Goal: Transaction & Acquisition: Book appointment/travel/reservation

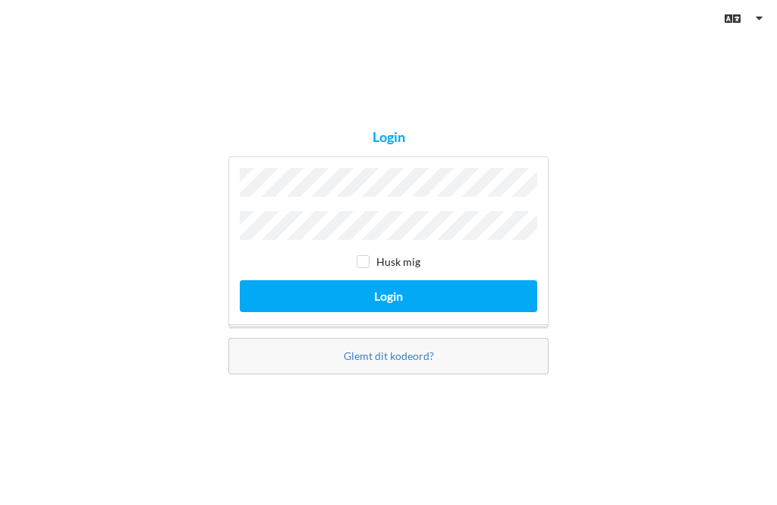
click at [389, 311] on button "Login" at bounding box center [388, 295] width 297 height 31
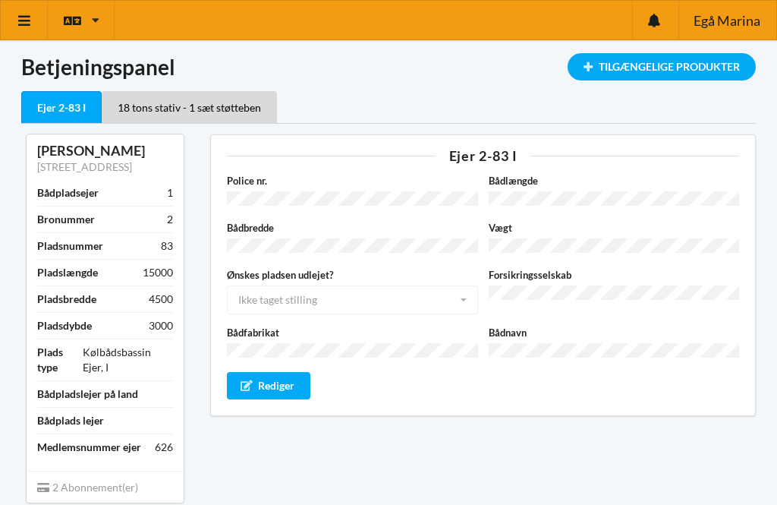
click at [30, 28] on link at bounding box center [24, 20] width 47 height 39
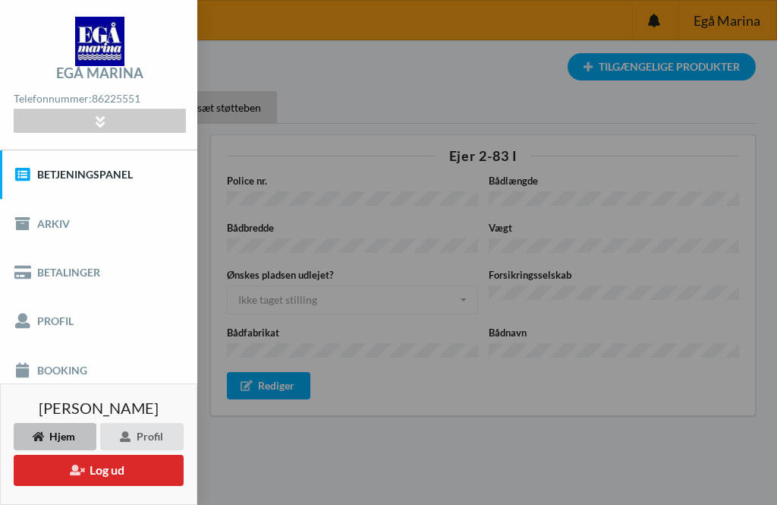
click at [54, 370] on link "Booking" at bounding box center [98, 369] width 197 height 49
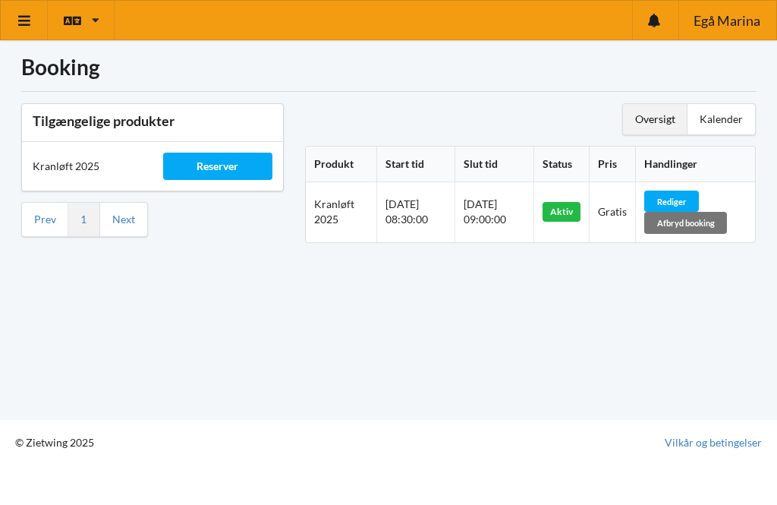
click at [665, 115] on div "Oversigt" at bounding box center [655, 119] width 65 height 30
click at [745, 113] on div "Kalender" at bounding box center [722, 119] width 68 height 30
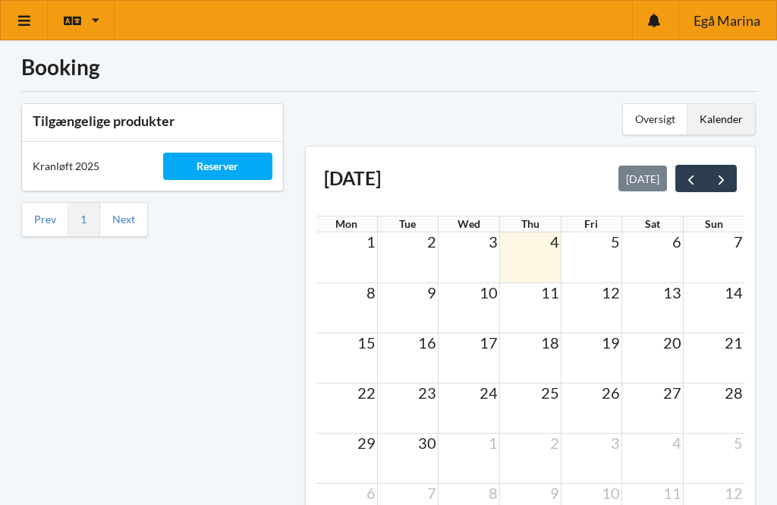
click at [733, 179] on button "next" at bounding box center [721, 178] width 31 height 27
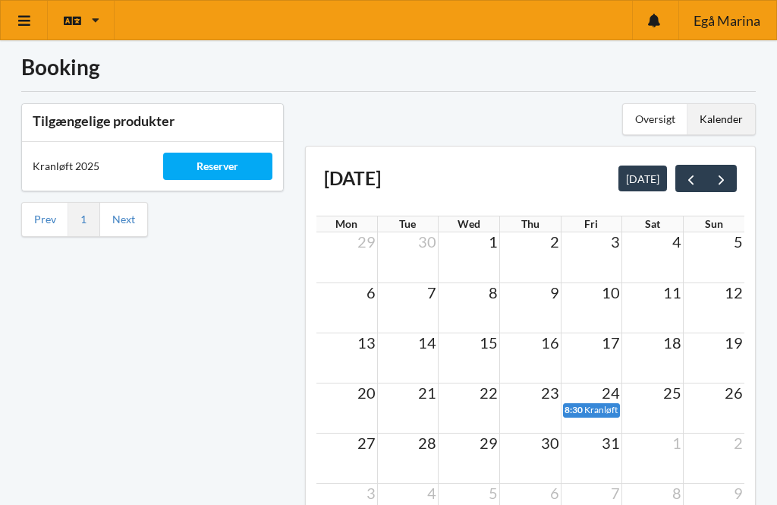
click at [552, 344] on span "16" at bounding box center [550, 342] width 21 height 18
click at [530, 351] on div "13 14 15 16 17 18 19" at bounding box center [530, 342] width 429 height 20
click at [681, 180] on button "prev" at bounding box center [690, 178] width 31 height 27
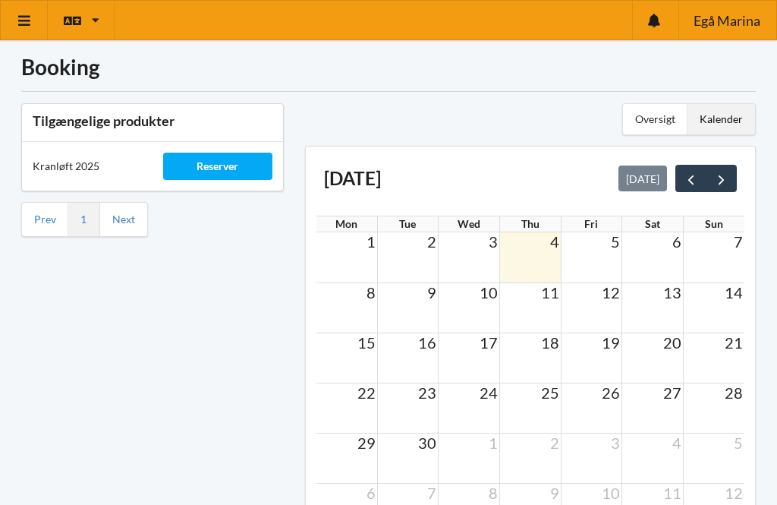
click at [717, 187] on button "next" at bounding box center [721, 178] width 31 height 27
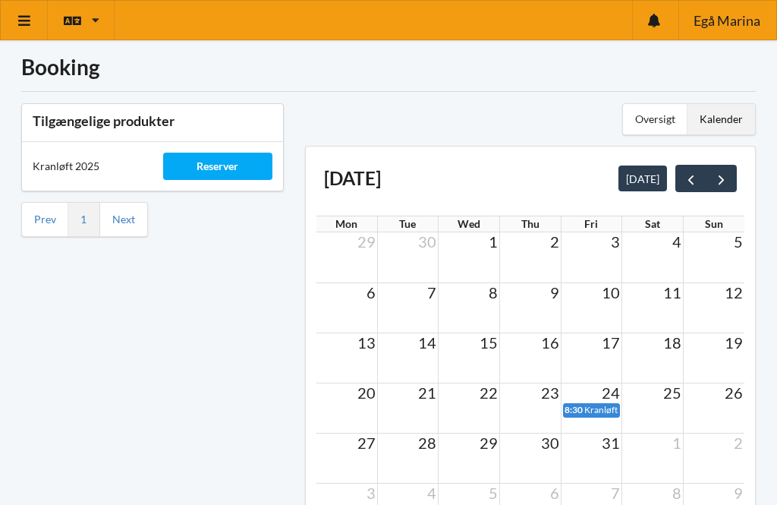
click at [489, 344] on span "15" at bounding box center [488, 342] width 21 height 18
click at [197, 169] on div "Reserver" at bounding box center [217, 166] width 109 height 27
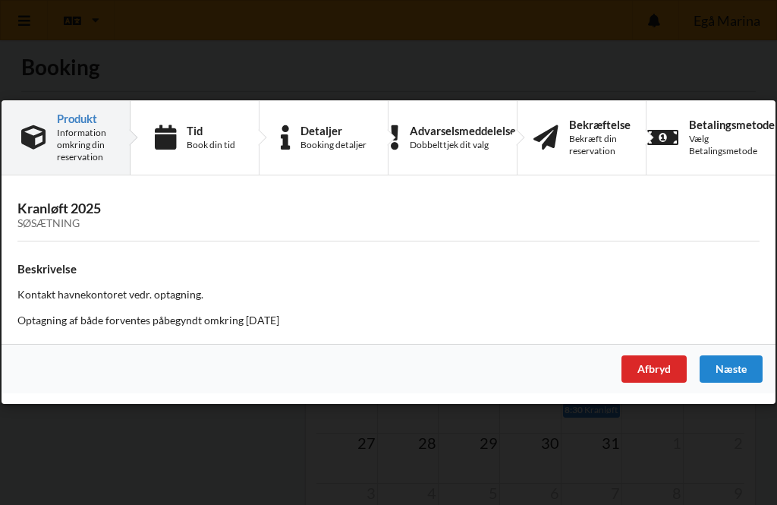
click at [748, 365] on div "Næste" at bounding box center [731, 369] width 63 height 27
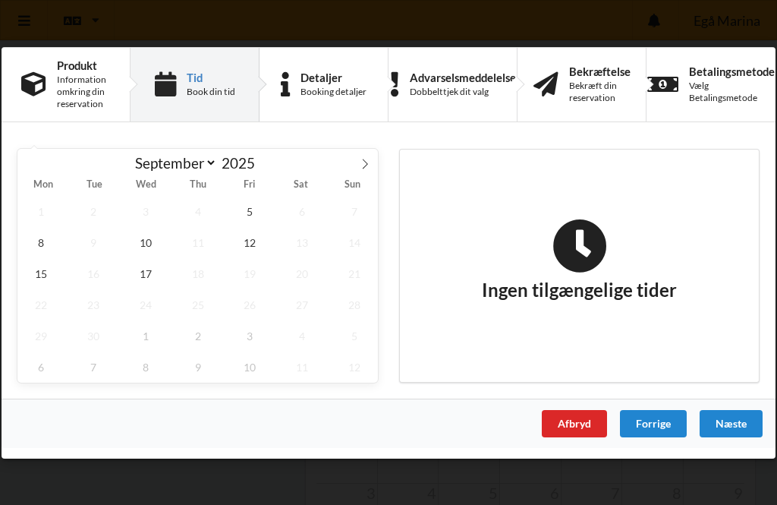
click at [363, 165] on icon at bounding box center [365, 163] width 11 height 11
select select "9"
click at [133, 269] on span "15" at bounding box center [145, 272] width 47 height 31
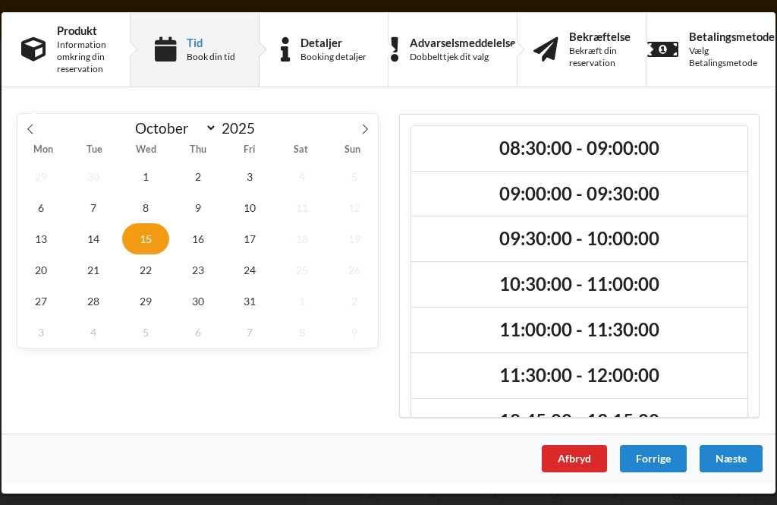
click at [577, 460] on div "Afbryd" at bounding box center [574, 457] width 65 height 27
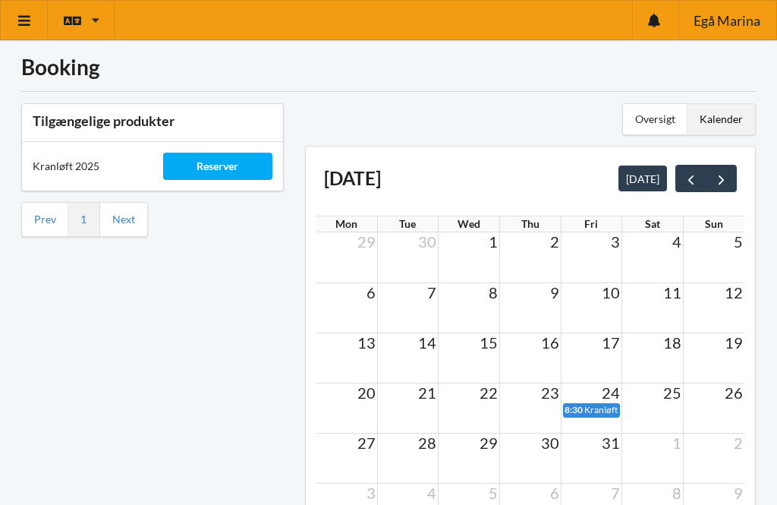
click at [606, 410] on span "Kranløft 2025" at bounding box center [612, 409] width 56 height 11
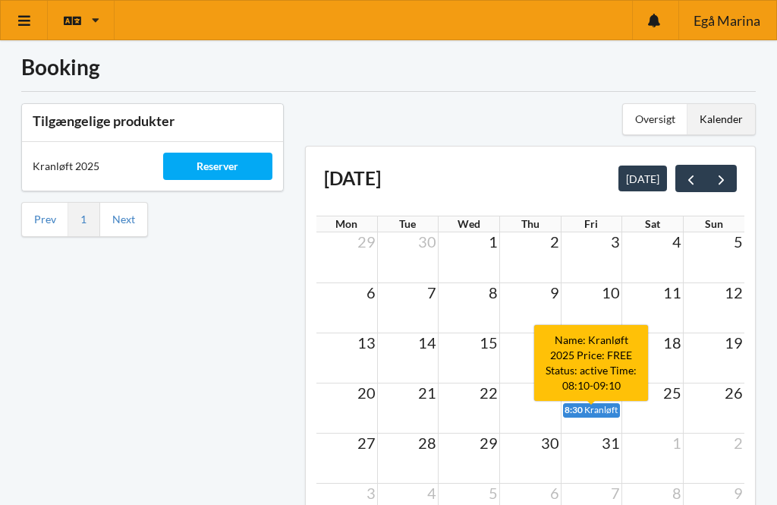
click at [153, 311] on div "Tilgængelige produkter Kranløft 2025 Reserver Prev 1 Next" at bounding box center [153, 330] width 284 height 474
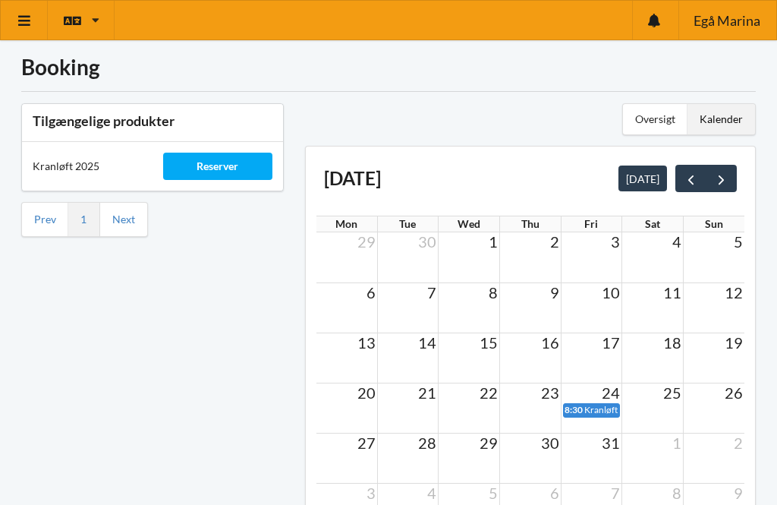
click at [663, 127] on div "Oversigt" at bounding box center [655, 119] width 65 height 30
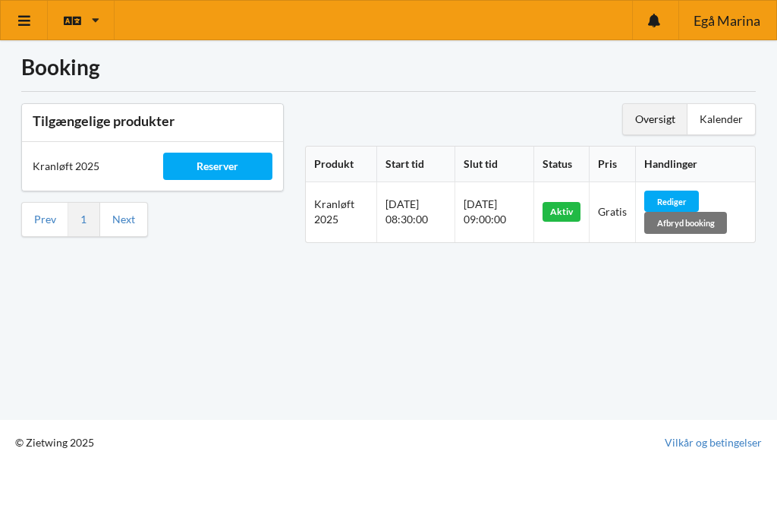
click at [688, 199] on div "Rediger" at bounding box center [671, 200] width 55 height 21
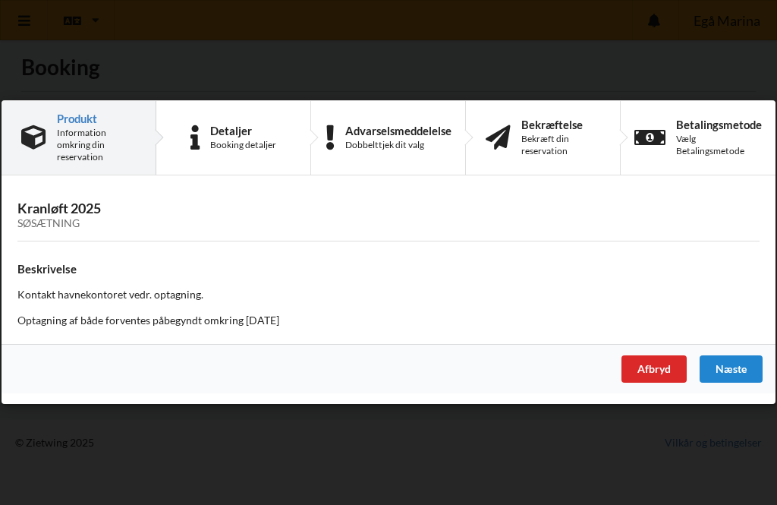
click at [743, 369] on div "Næste" at bounding box center [731, 369] width 63 height 27
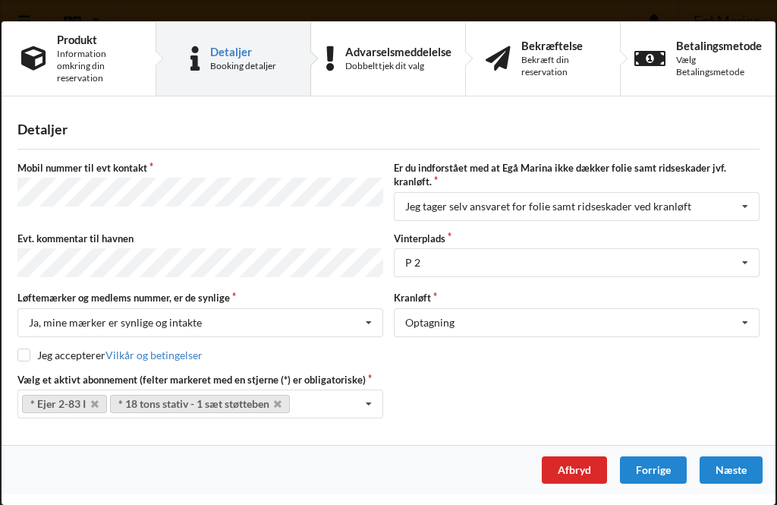
click at [739, 470] on div "Næste" at bounding box center [731, 469] width 63 height 27
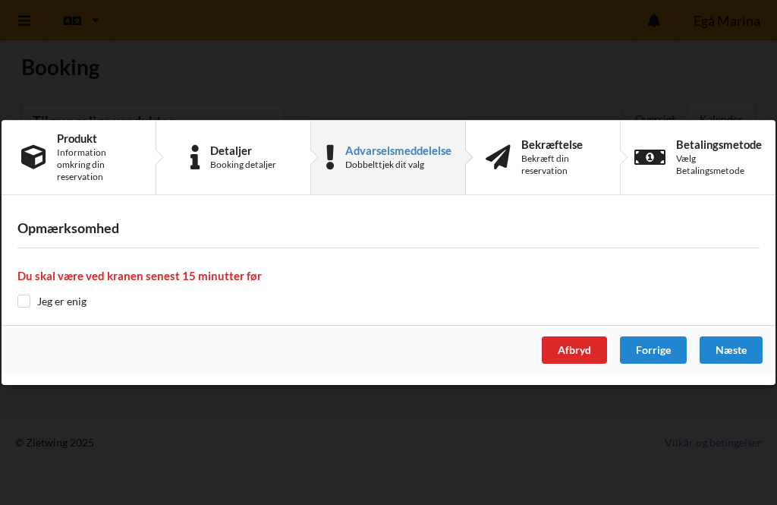
click at [208, 174] on div "Detaljer Booking detaljer" at bounding box center [233, 158] width 155 height 74
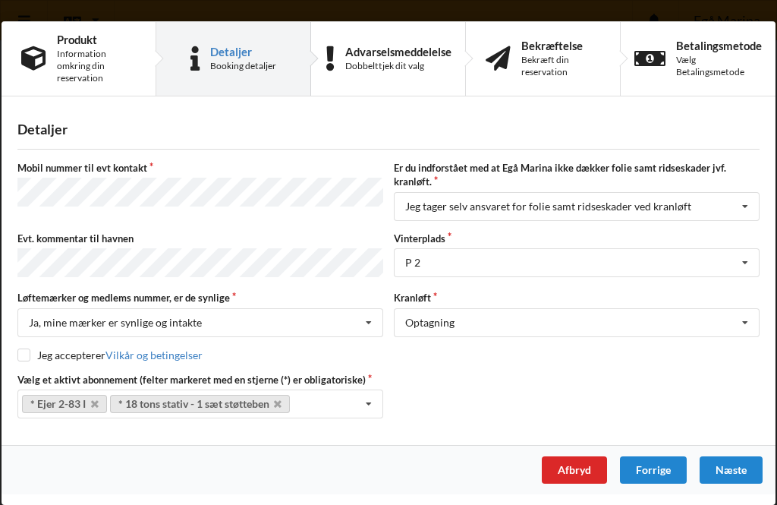
click at [585, 469] on div "Afbryd" at bounding box center [574, 469] width 65 height 27
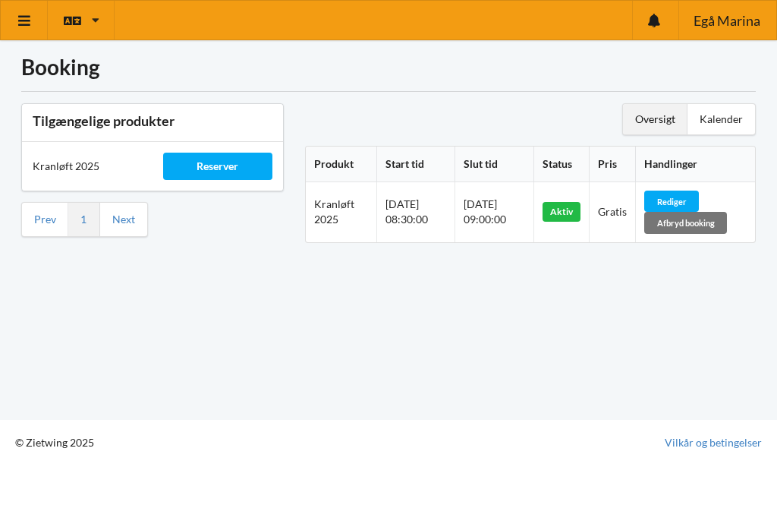
click at [716, 228] on div "Afbryd booking" at bounding box center [685, 222] width 83 height 21
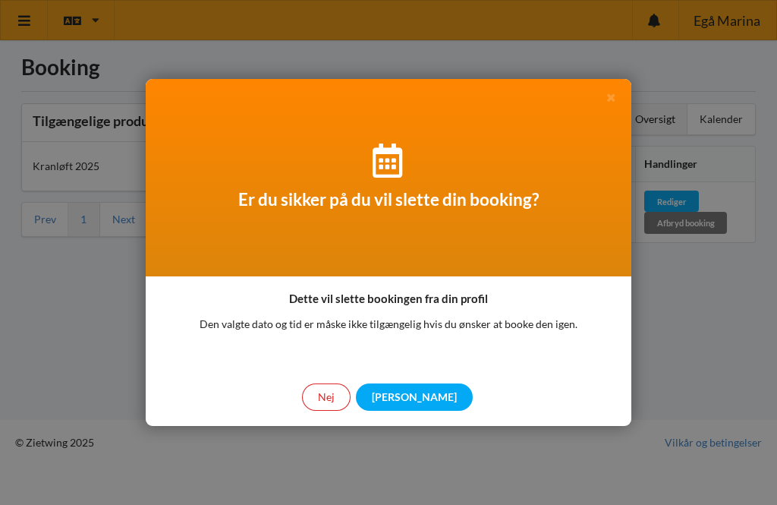
click at [420, 396] on div "[PERSON_NAME]" at bounding box center [414, 396] width 117 height 27
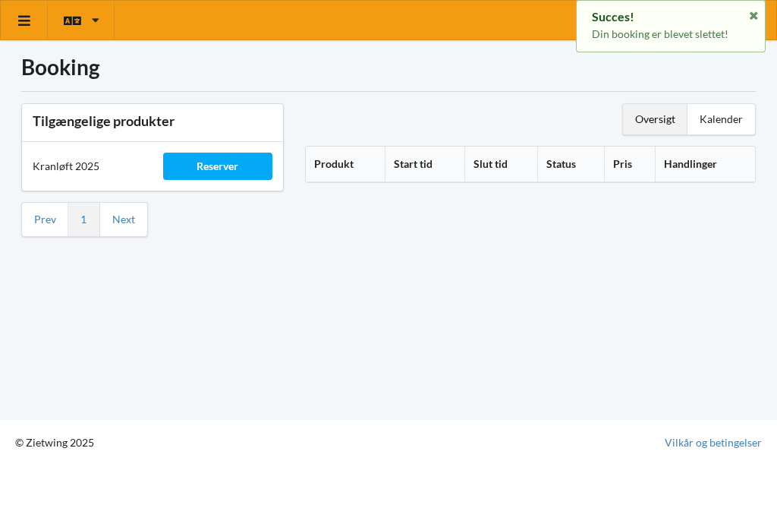
click at [201, 169] on div "Reserver" at bounding box center [217, 166] width 109 height 27
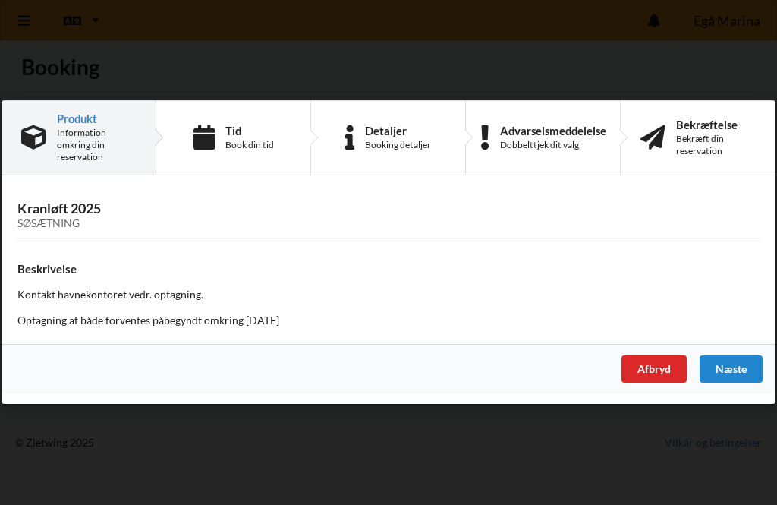
click at [543, 452] on div "Er du sikker på du vil logge ud? Nej Ja Vilkår og betingelser Brugerbetingelser…" at bounding box center [388, 252] width 777 height 505
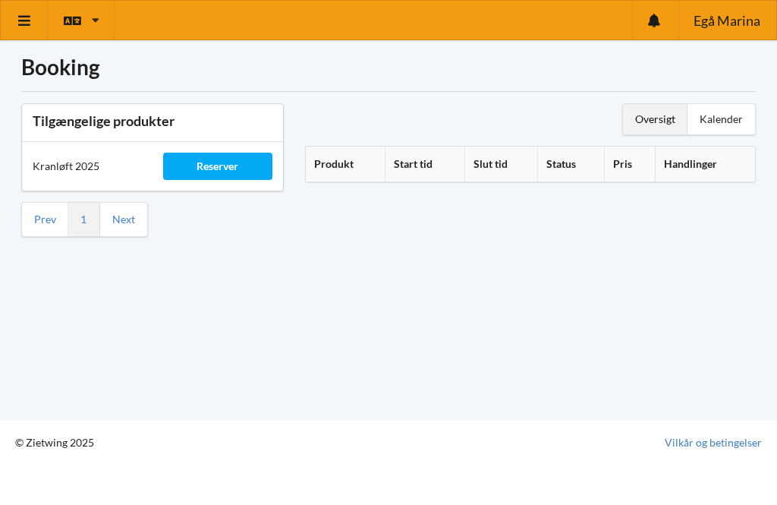
click at [720, 124] on div "Kalender" at bounding box center [722, 119] width 68 height 30
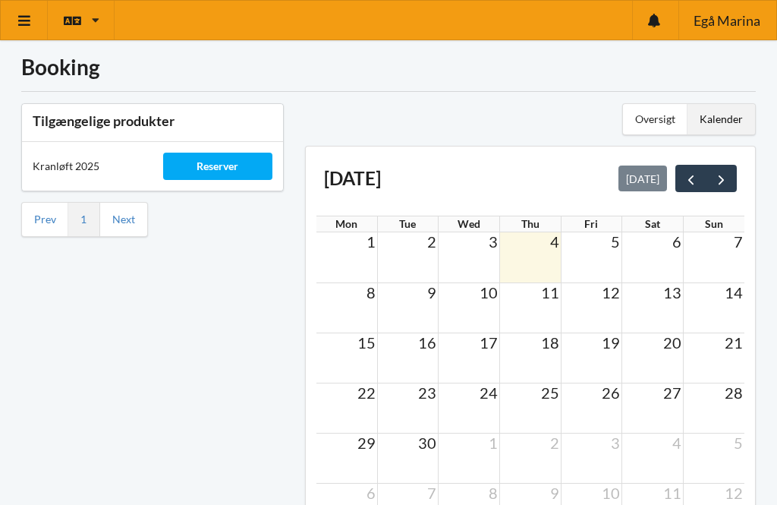
click at [720, 180] on span "next" at bounding box center [721, 179] width 16 height 16
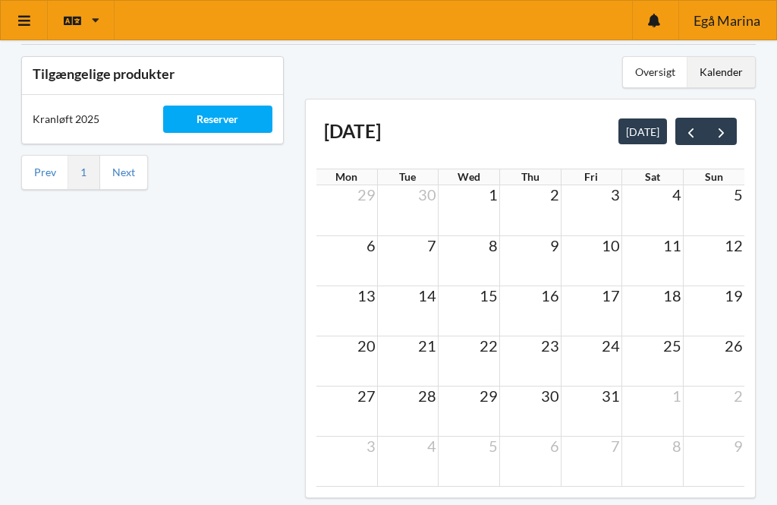
scroll to position [57, 0]
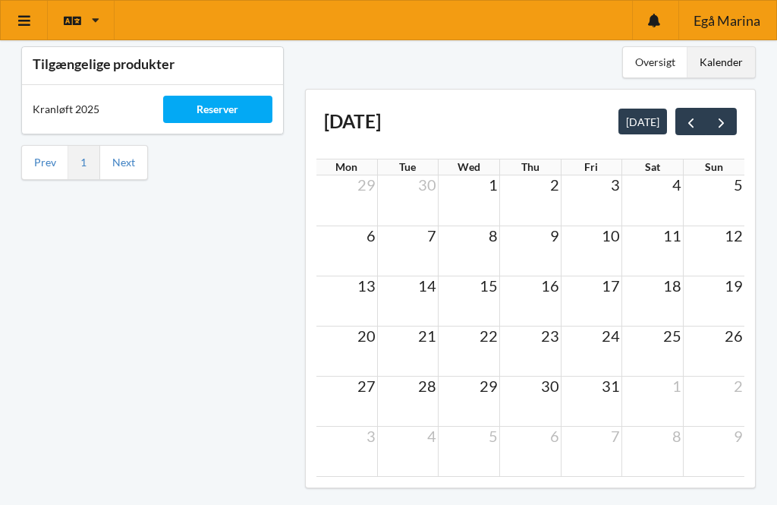
click at [543, 298] on td at bounding box center [529, 301] width 61 height 50
click at [544, 287] on span "16" at bounding box center [550, 285] width 21 height 18
click at [565, 282] on td "17" at bounding box center [591, 285] width 61 height 19
click at [555, 280] on span "16" at bounding box center [550, 285] width 21 height 18
click at [200, 115] on div "Reserver" at bounding box center [217, 109] width 109 height 27
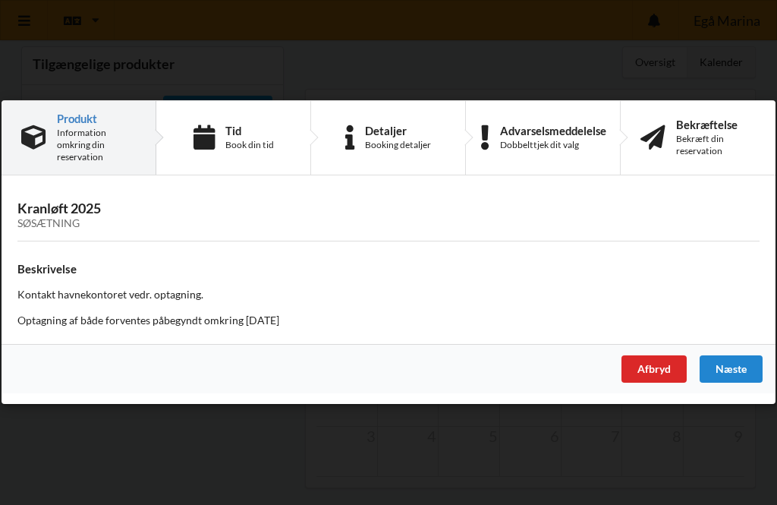
click at [214, 150] on icon at bounding box center [204, 137] width 21 height 25
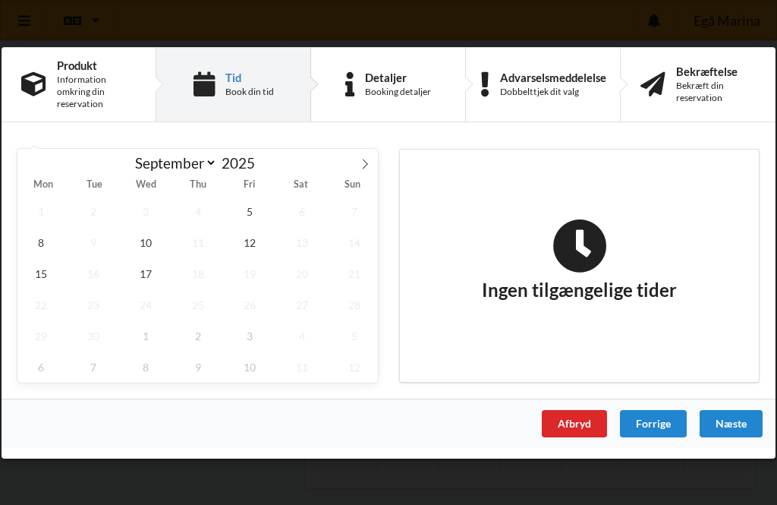
click at [360, 174] on span at bounding box center [365, 161] width 26 height 26
select select "9"
click at [137, 288] on span "15" at bounding box center [145, 272] width 47 height 31
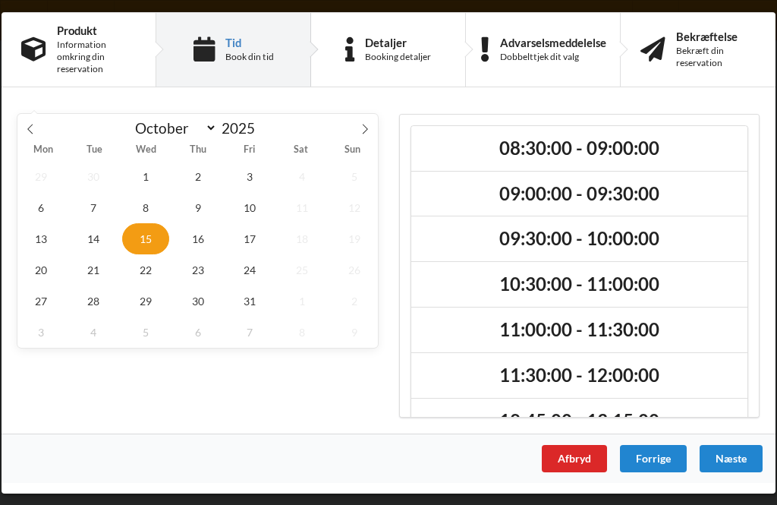
click at [648, 159] on h2 "08:30:00 - 09:00:00" at bounding box center [579, 148] width 315 height 24
click at [739, 471] on div "Næste" at bounding box center [731, 457] width 63 height 27
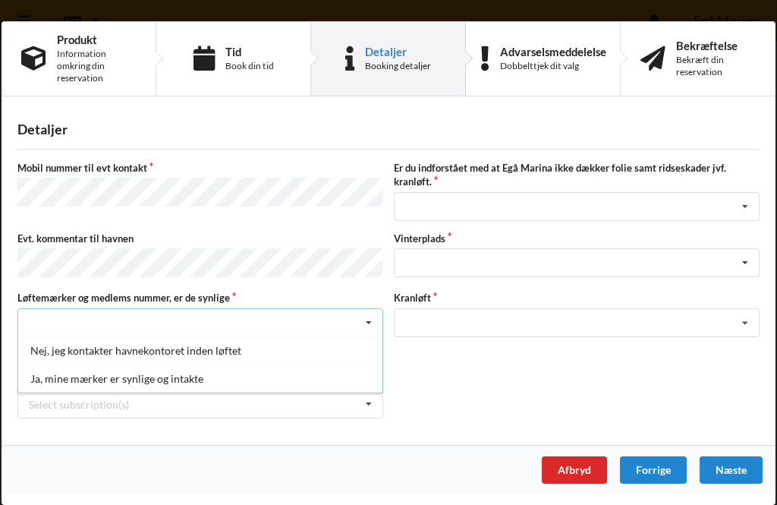
click at [80, 376] on div "Ja, mine mærker er synlige og intakte" at bounding box center [200, 378] width 364 height 28
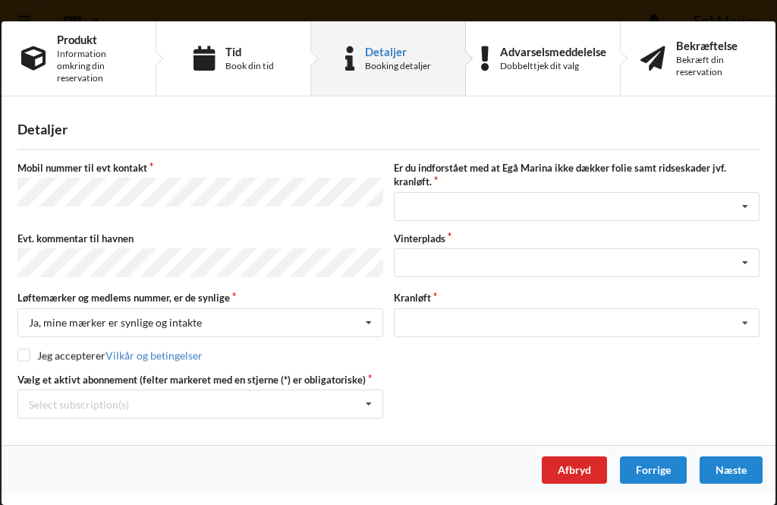
click at [20, 361] on div "Mobil nummer til evt kontakt Er du indforstået med at Egå Marina ikke dækker fo…" at bounding box center [388, 289] width 742 height 257
click at [26, 356] on input "checkbox" at bounding box center [23, 354] width 13 height 13
checkbox input "true"
click at [375, 404] on icon at bounding box center [368, 404] width 23 height 28
click at [49, 422] on div "* Ejer 2-83 I" at bounding box center [200, 431] width 364 height 28
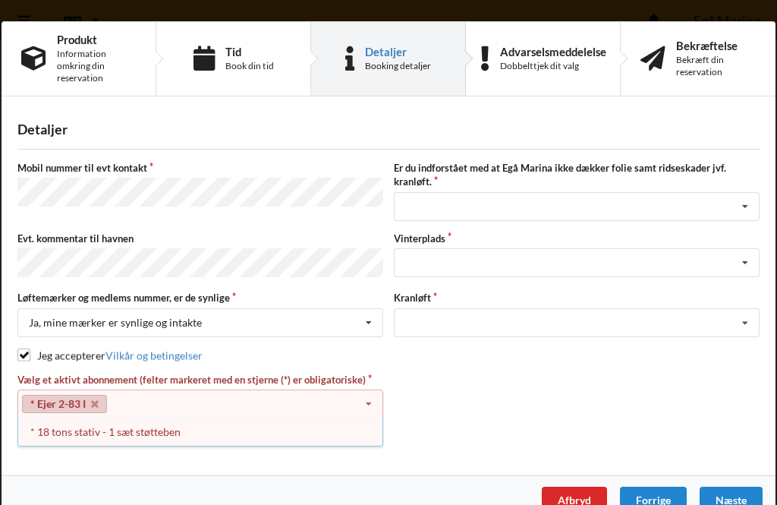
click at [67, 453] on div "Detaljer Mobil nummer til evt kontakt Er du indforstået med at Egå Marina ikke …" at bounding box center [389, 291] width 774 height 368
click at [54, 428] on div "* 18 tons stativ - 1 sæt støtteben" at bounding box center [200, 431] width 364 height 28
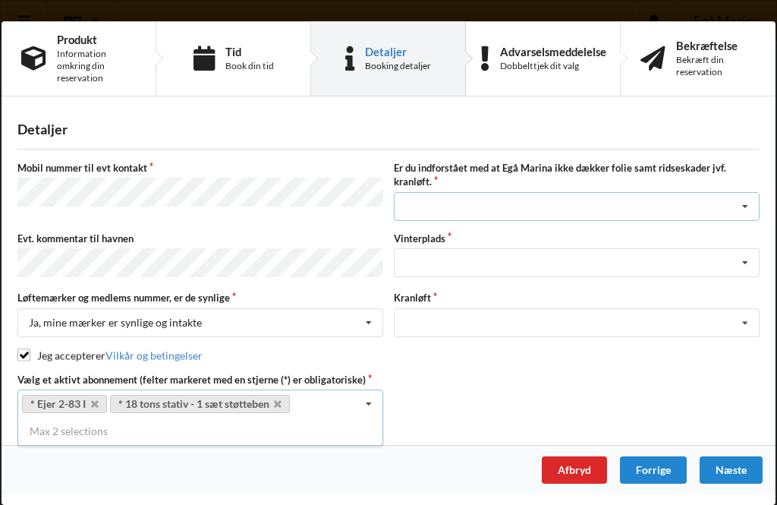
click at [746, 212] on icon at bounding box center [745, 207] width 23 height 28
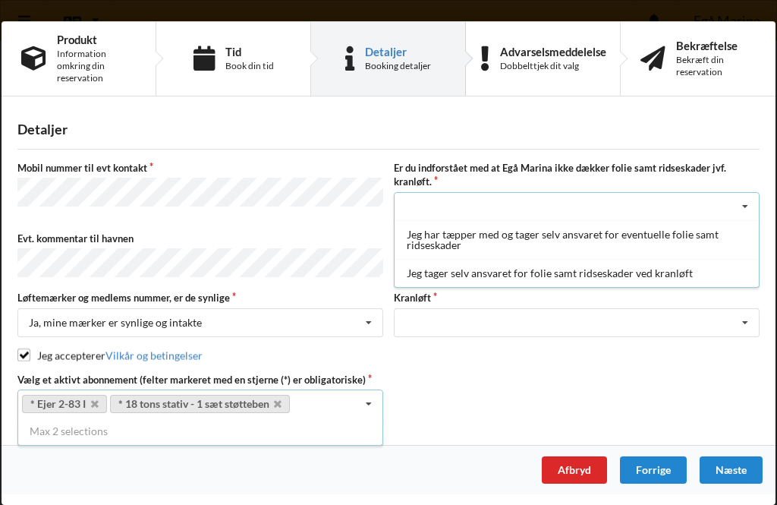
click at [593, 280] on div "Jeg tager selv ansvaret for folie samt ridseskader ved kranløft" at bounding box center [577, 273] width 364 height 28
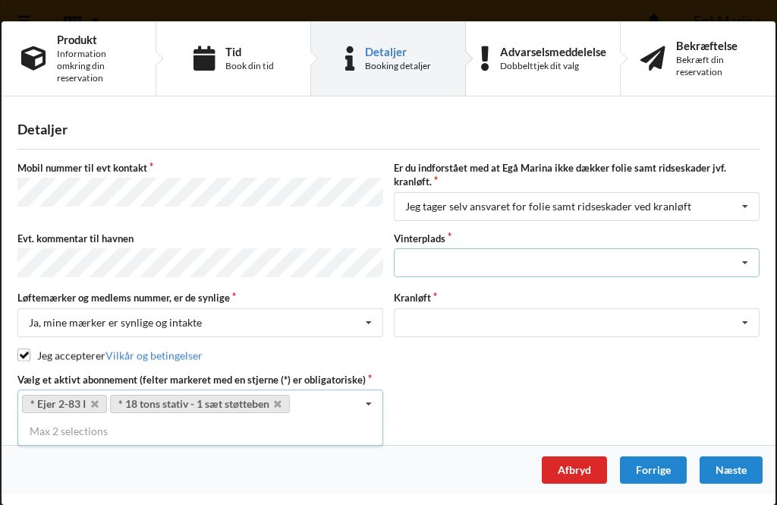
click at [745, 264] on icon at bounding box center [745, 263] width 23 height 28
click at [423, 430] on div "P 3" at bounding box center [577, 431] width 364 height 28
click at [442, 355] on div "Optagning" at bounding box center [577, 350] width 364 height 28
click at [738, 473] on div "Næste" at bounding box center [731, 469] width 63 height 27
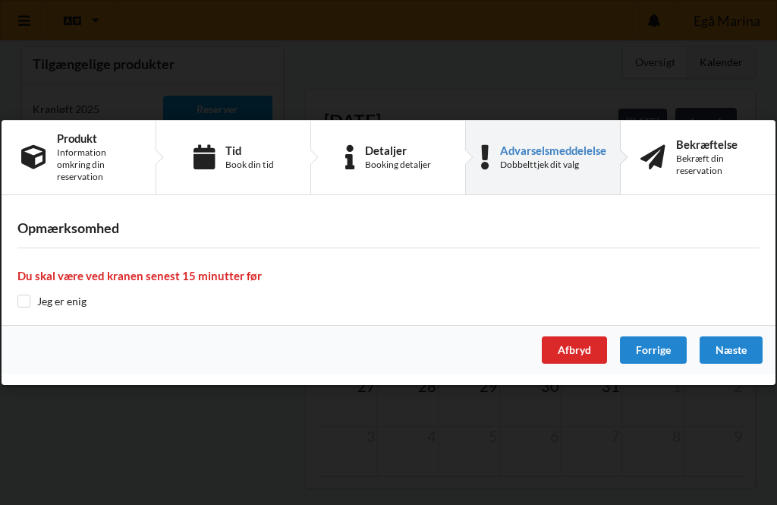
click at [23, 307] on input "checkbox" at bounding box center [23, 300] width 13 height 13
checkbox input "true"
click at [733, 363] on div "Næste" at bounding box center [731, 349] width 63 height 27
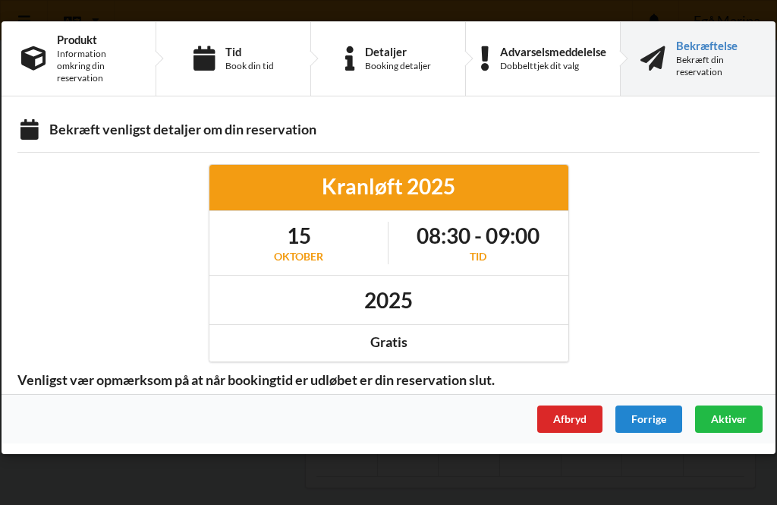
click at [738, 411] on div "Aktiver" at bounding box center [729, 418] width 68 height 27
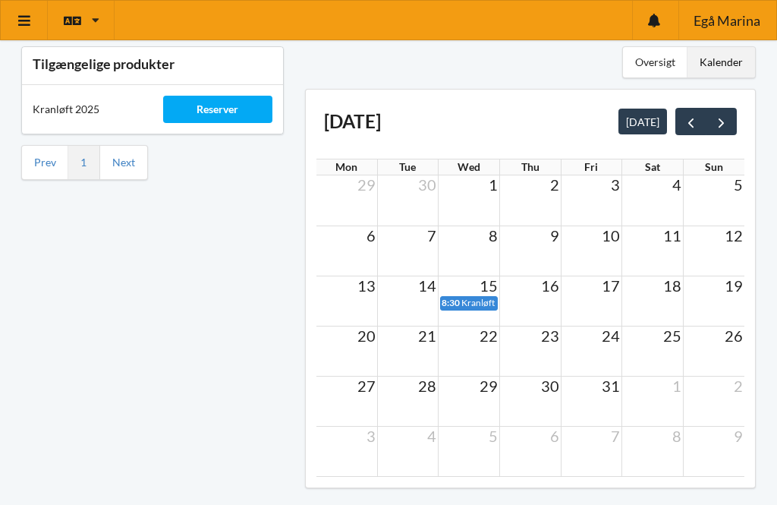
click at [29, 26] on icon at bounding box center [25, 21] width 16 height 14
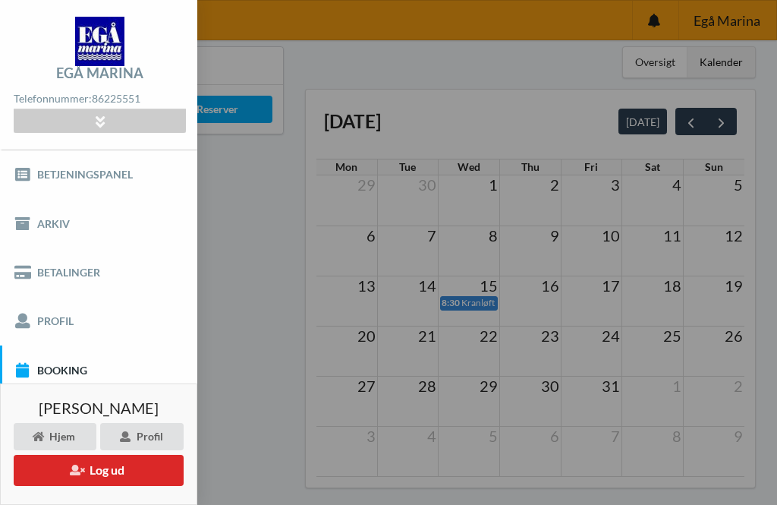
click at [110, 486] on button "Log ud" at bounding box center [99, 470] width 170 height 31
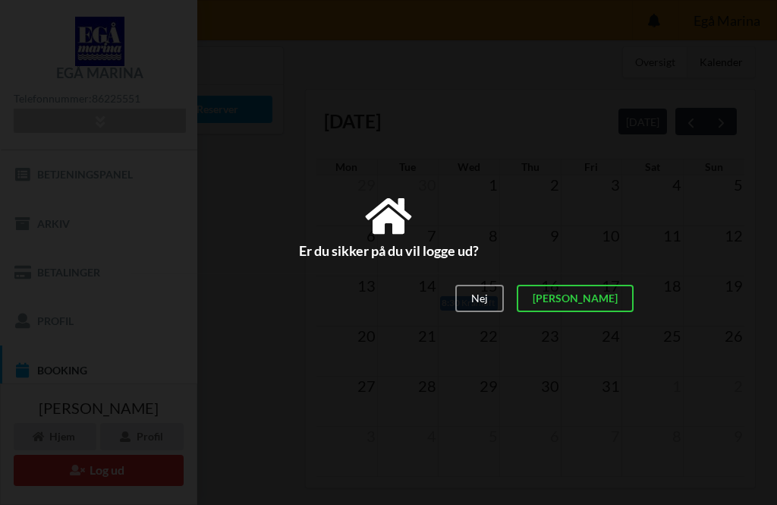
click at [614, 312] on div "[PERSON_NAME]" at bounding box center [575, 298] width 117 height 27
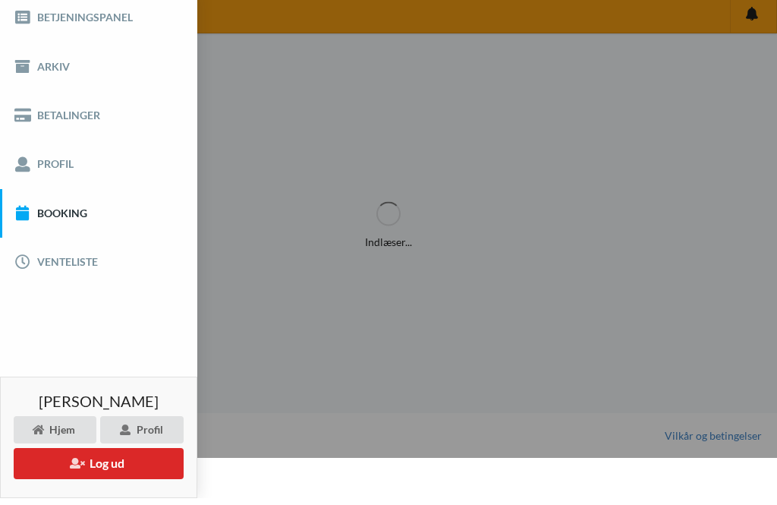
scroll to position [8, 0]
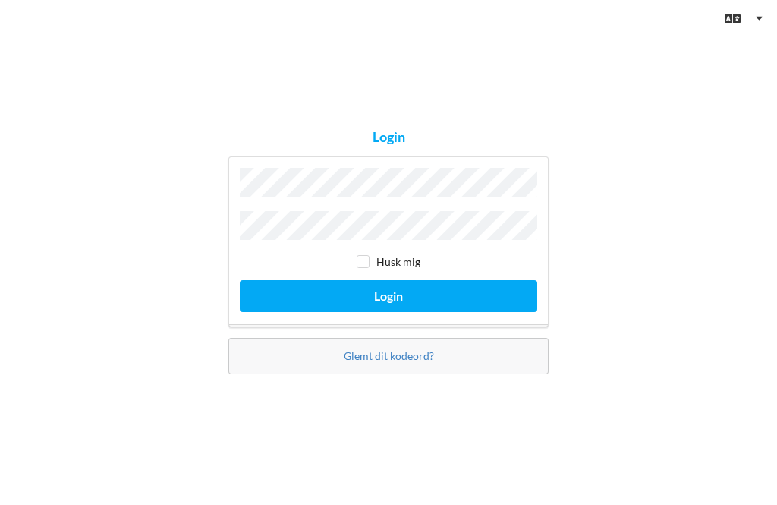
click at [389, 311] on button "Login" at bounding box center [388, 295] width 297 height 31
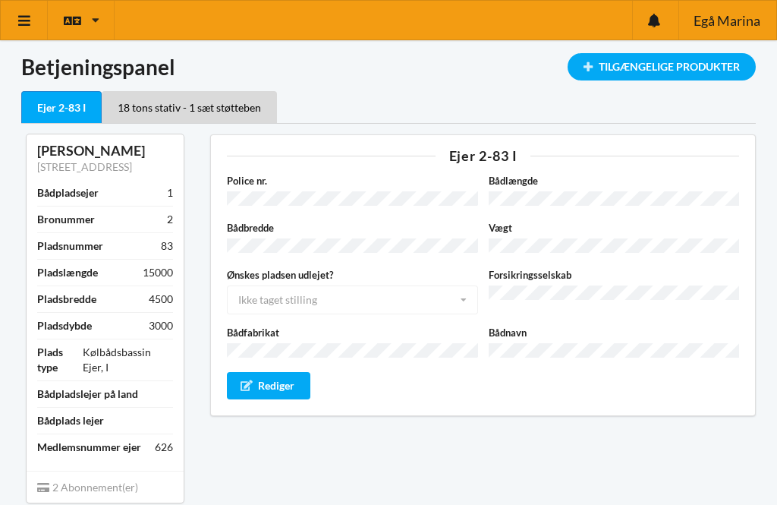
click at [24, 32] on link at bounding box center [24, 20] width 47 height 39
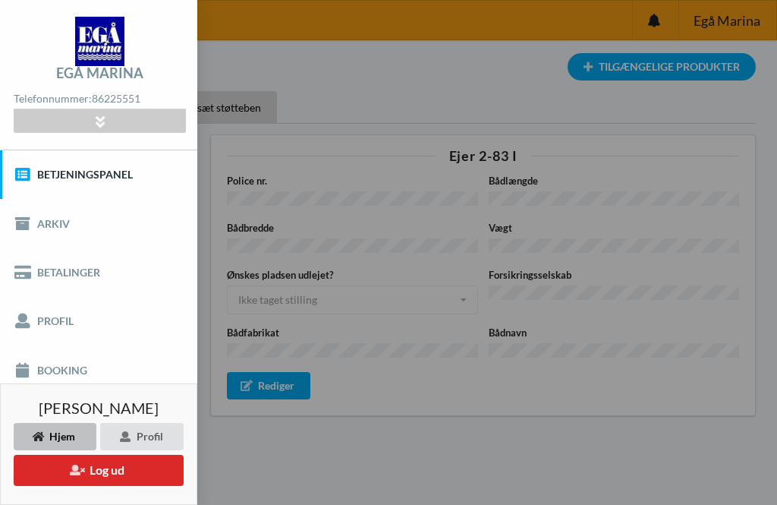
click at [52, 372] on link "Booking" at bounding box center [98, 369] width 197 height 49
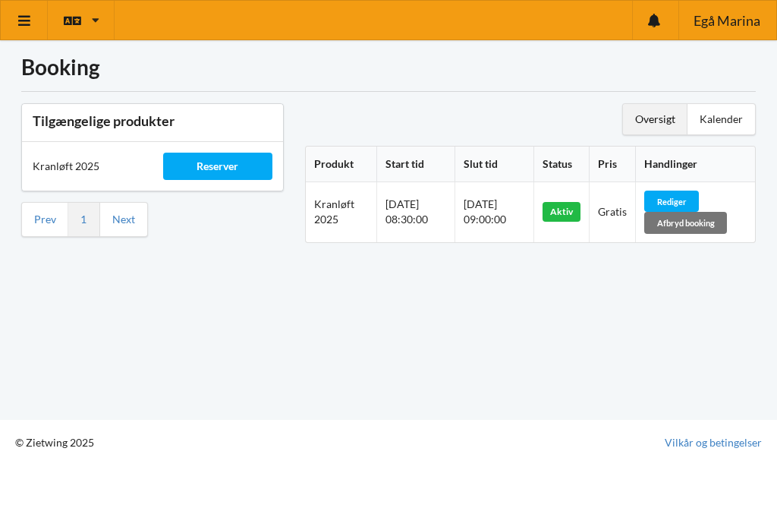
click at [14, 17] on link at bounding box center [24, 20] width 47 height 39
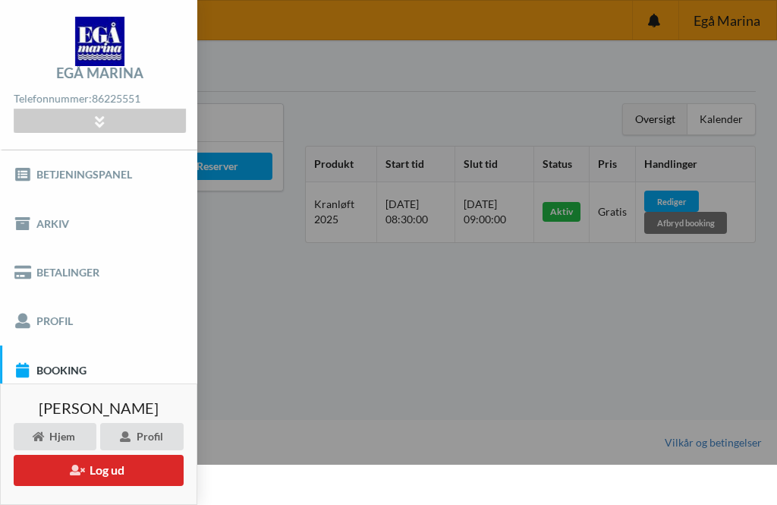
click at [84, 470] on button "Log ud" at bounding box center [99, 470] width 170 height 31
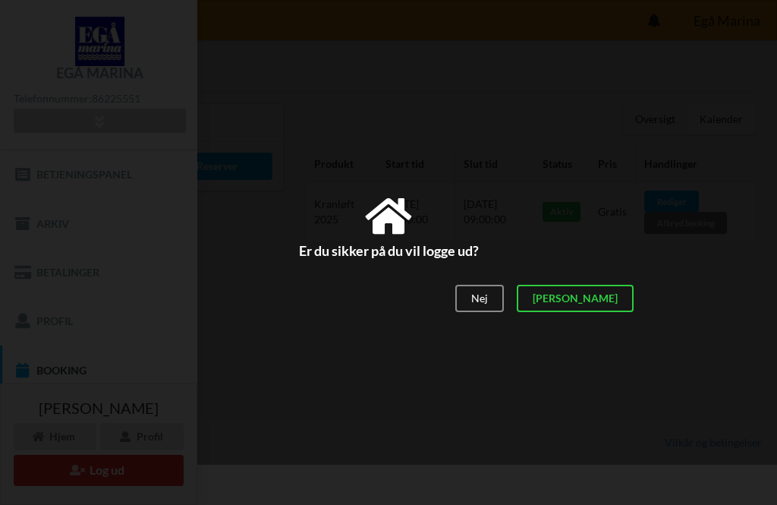
click at [618, 306] on div "[PERSON_NAME]" at bounding box center [575, 298] width 117 height 27
